Goal: Check status: Check status

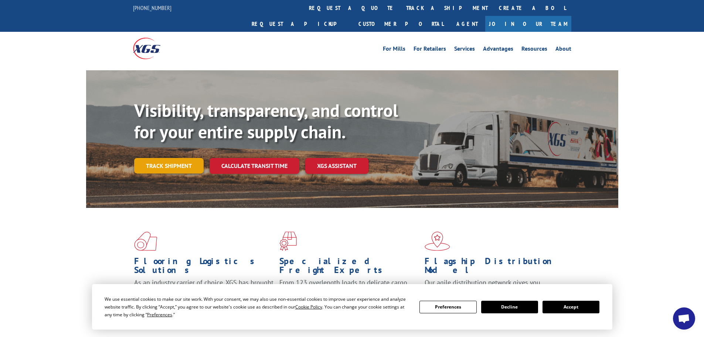
click at [168, 158] on link "Track shipment" at bounding box center [169, 166] width 70 height 16
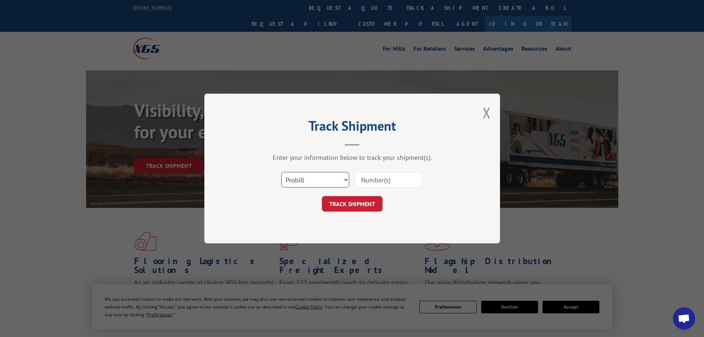
click at [333, 176] on select "Select category... Probill BOL PO" at bounding box center [315, 180] width 68 height 16
select select "po"
click at [281, 172] on select "Select category... Probill BOL PO" at bounding box center [315, 180] width 68 height 16
click at [376, 178] on input at bounding box center [389, 180] width 68 height 16
paste input "H6346-675375"
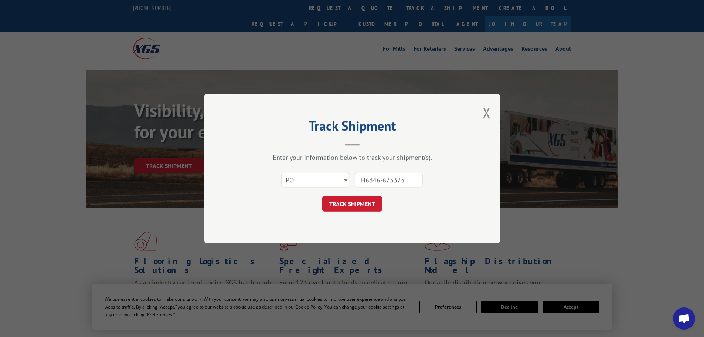
type input "H6346-675375"
drag, startPoint x: 358, startPoint y: 180, endPoint x: 435, endPoint y: 179, distance: 77.7
click at [435, 179] on div "Select category... Probill BOL PO H6346-675375" at bounding box center [352, 180] width 222 height 24
paste input "46518084"
type input "46518084"
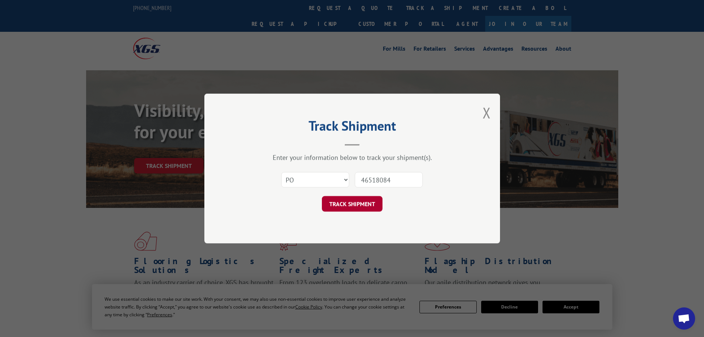
click at [344, 201] on button "TRACK SHIPMENT" at bounding box center [352, 204] width 61 height 16
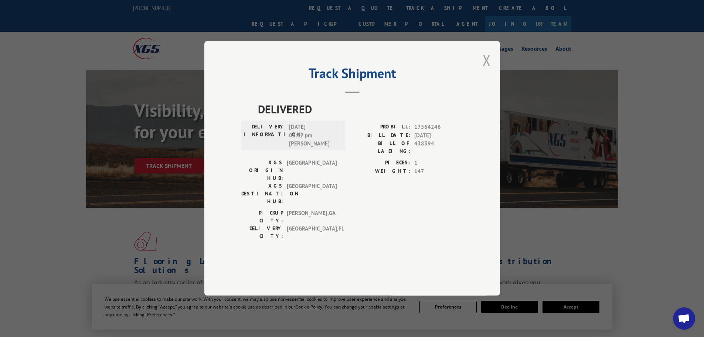
click at [486, 70] on button "Close modal" at bounding box center [487, 60] width 8 height 20
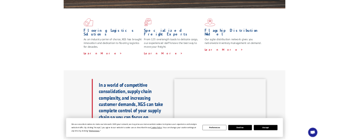
scroll to position [37, 0]
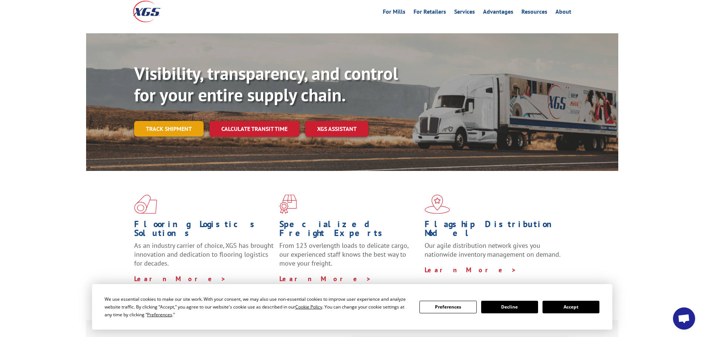
click at [166, 121] on link "Track shipment" at bounding box center [169, 129] width 70 height 16
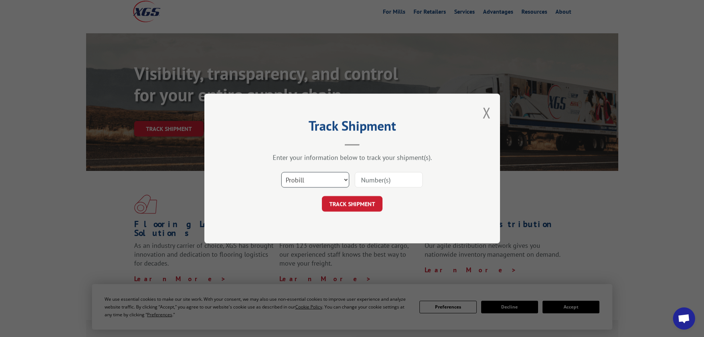
click at [314, 178] on select "Select category... Probill BOL PO" at bounding box center [315, 180] width 68 height 16
select select "po"
click at [281, 172] on select "Select category... Probill BOL PO" at bounding box center [315, 180] width 68 height 16
click at [366, 178] on input at bounding box center [389, 180] width 68 height 16
paste input "H6346-674711"
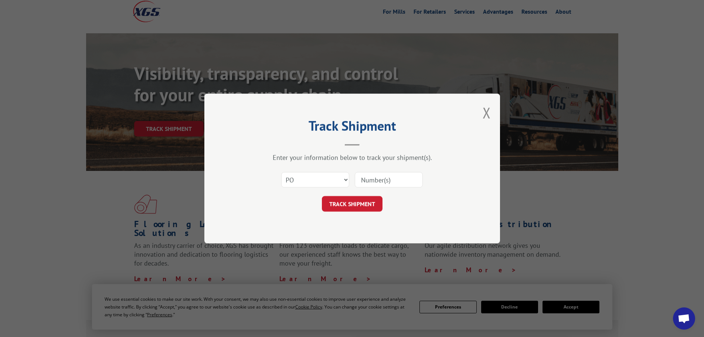
type input "H6346-674711"
drag, startPoint x: 407, startPoint y: 179, endPoint x: 352, endPoint y: 186, distance: 56.3
click at [352, 186] on div "Select category... Probill BOL PO H6346-674711" at bounding box center [352, 180] width 222 height 24
click at [372, 180] on input at bounding box center [389, 180] width 68 height 16
paste input "46518084"
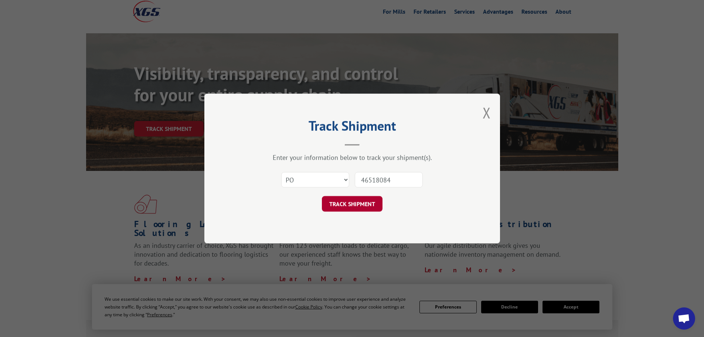
type input "46518084"
click at [360, 203] on button "TRACK SHIPMENT" at bounding box center [352, 204] width 61 height 16
